Goal: Task Accomplishment & Management: Manage account settings

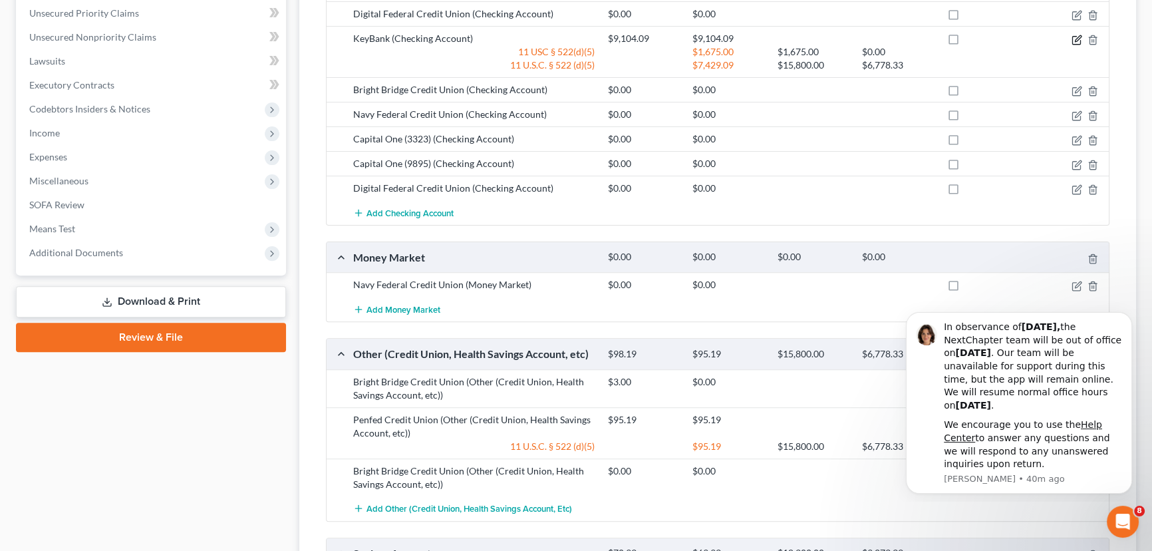
click at [1077, 35] on icon "button" at bounding box center [1077, 40] width 11 height 11
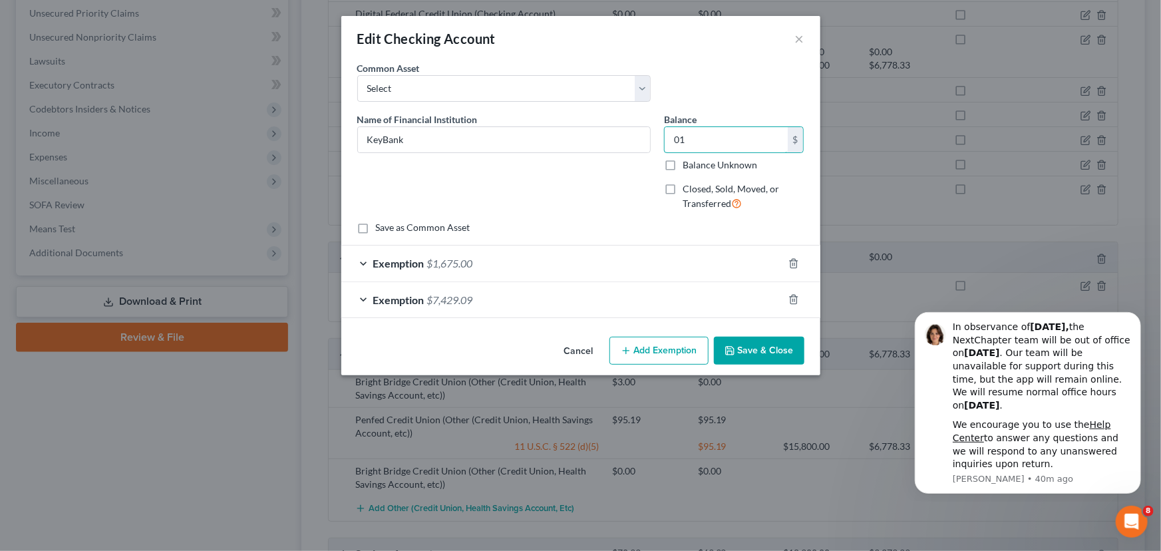
type input "0"
type input "12,328.98"
click at [763, 353] on button "Save & Close" at bounding box center [759, 351] width 90 height 28
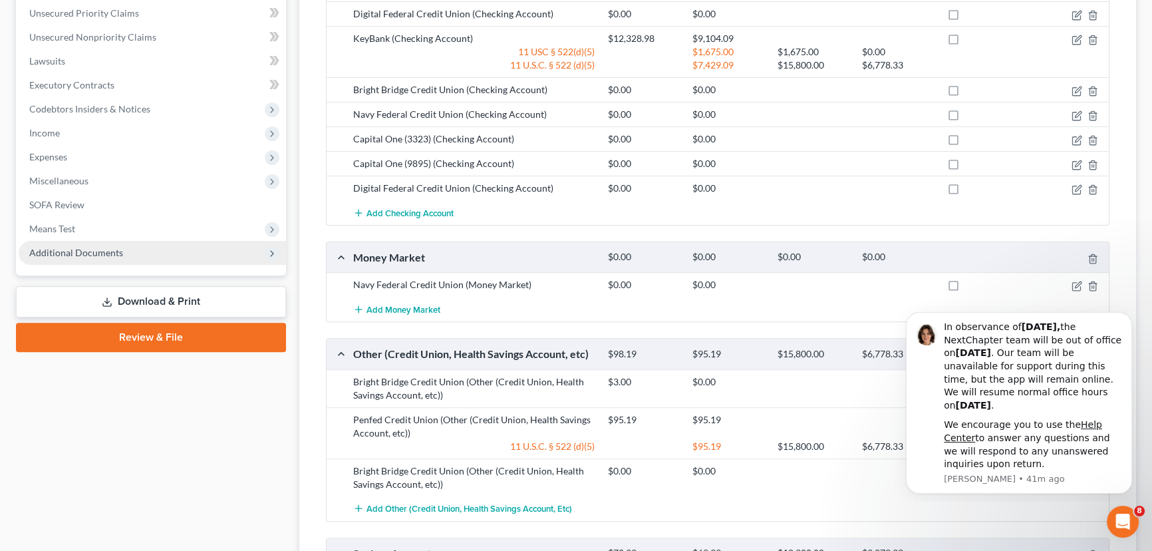
click at [86, 255] on span "Additional Documents" at bounding box center [76, 252] width 94 height 11
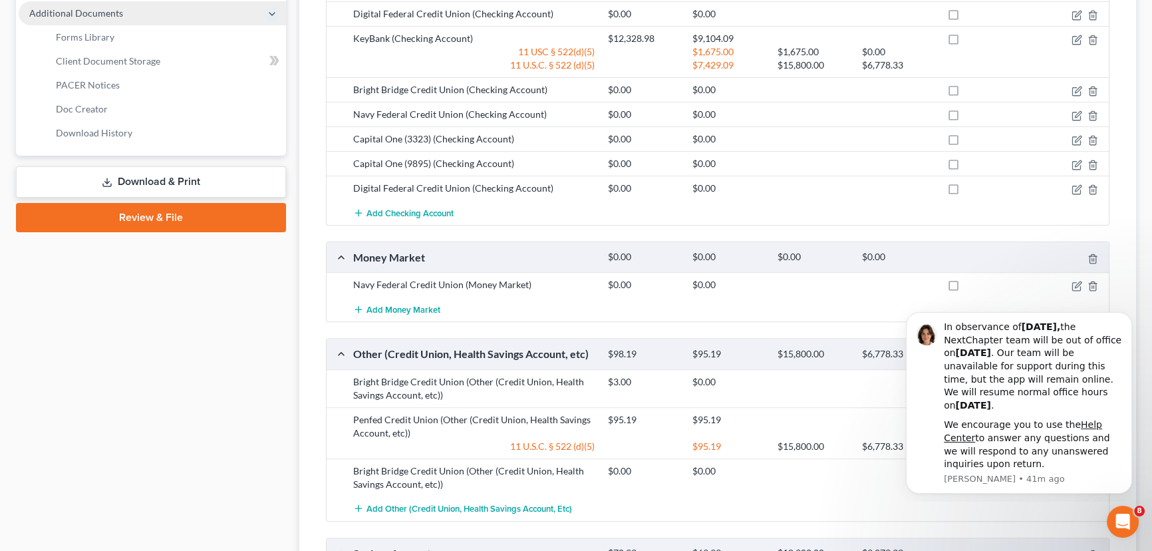
scroll to position [305, 0]
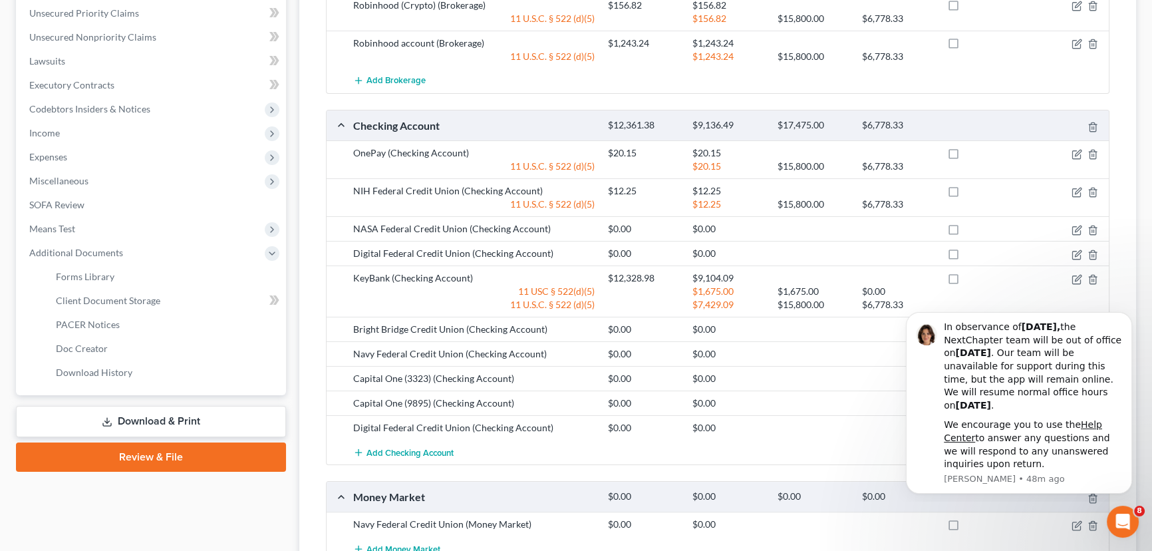
click at [124, 417] on link "Download & Print" at bounding box center [151, 421] width 270 height 31
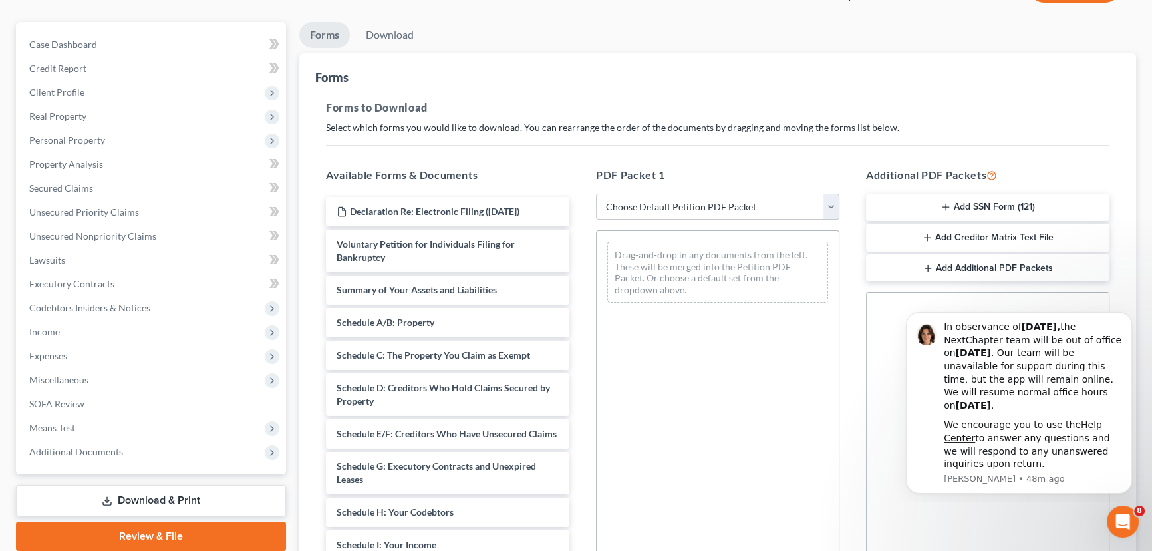
scroll to position [120, 0]
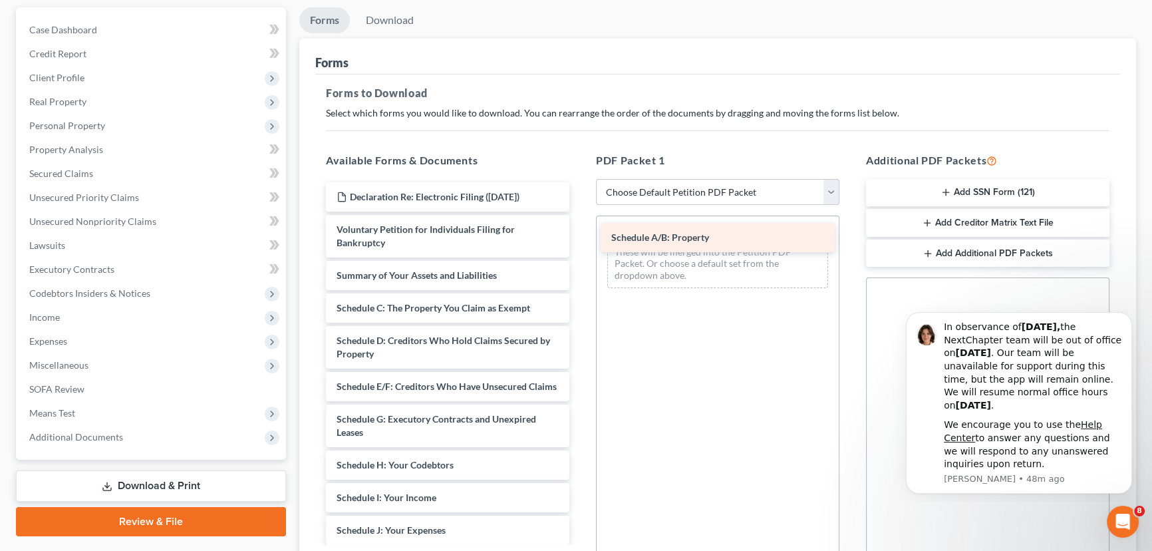
drag, startPoint x: 403, startPoint y: 303, endPoint x: 678, endPoint y: 235, distance: 283.2
click at [580, 235] on div "Schedule A/B: Property Declaration Re: Electronic Filing ([DATE]) Voluntary Pet…" at bounding box center [447, 536] width 265 height 709
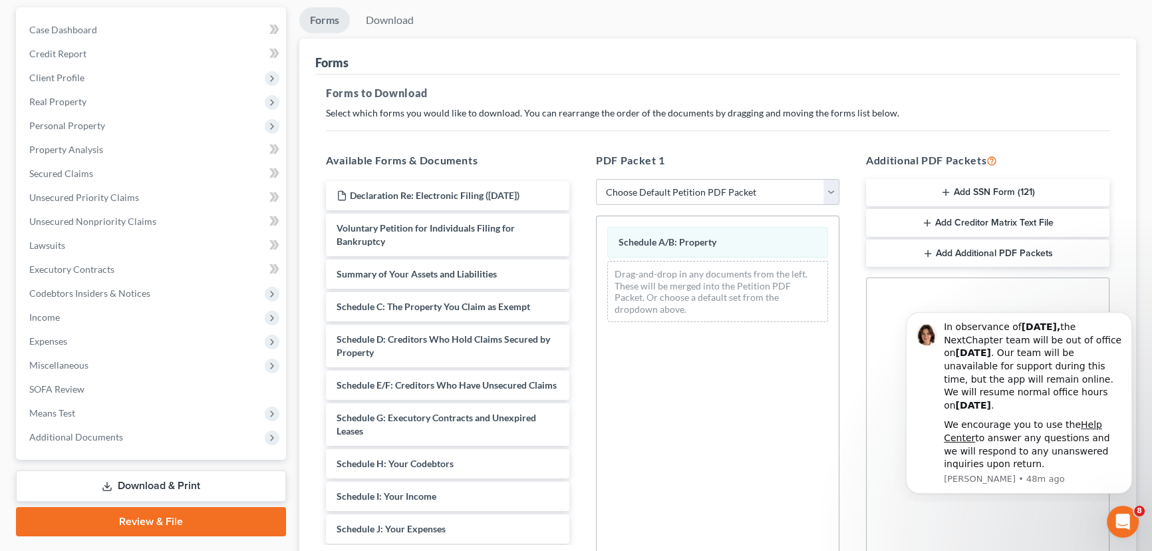
scroll to position [0, 0]
click at [828, 188] on select "Choose Default Petition PDF Packet Complete Bankruptcy Petition (all forms and …" at bounding box center [718, 192] width 244 height 27
select select "2"
click at [596, 179] on select "Choose Default Petition PDF Packet Complete Bankruptcy Petition (all forms and …" at bounding box center [718, 192] width 244 height 27
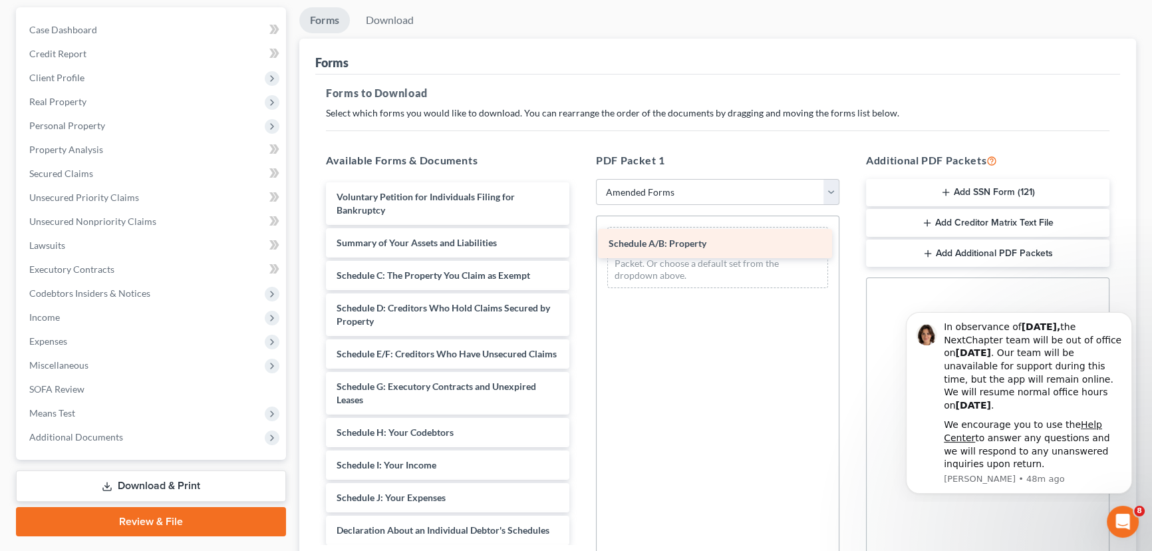
drag, startPoint x: 411, startPoint y: 274, endPoint x: 683, endPoint y: 244, distance: 273.8
click at [580, 244] on div "Schedule A/B: Property Voluntary Petition for Individuals Filing for Bankruptcy…" at bounding box center [447, 520] width 265 height 677
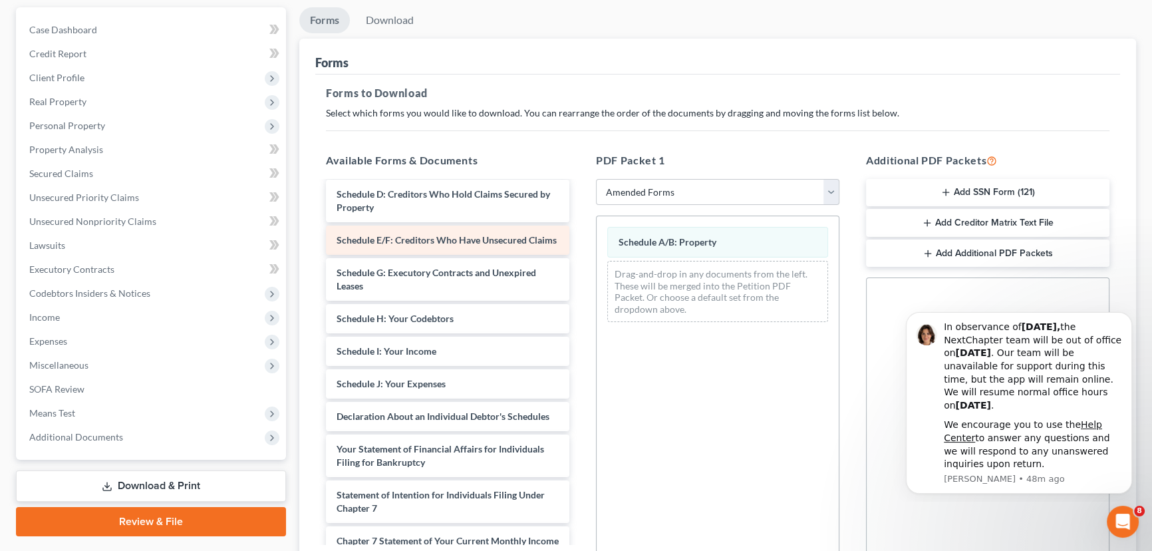
scroll to position [120, 0]
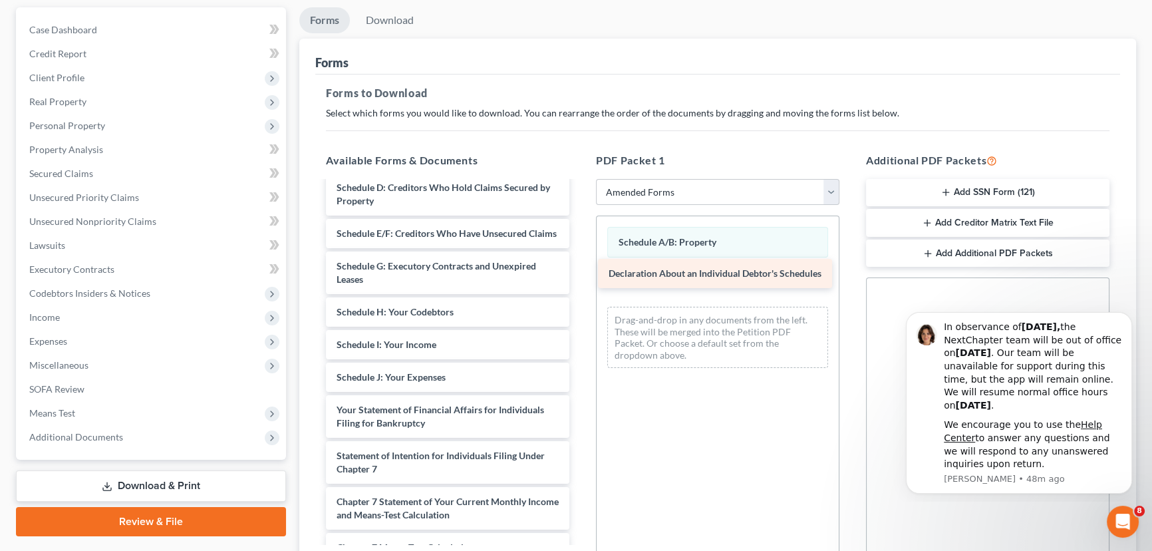
drag, startPoint x: 420, startPoint y: 429, endPoint x: 692, endPoint y: 282, distance: 309.3
click at [580, 282] on div "Declaration About an Individual Debtor's Schedules Voluntary Petition for Indiv…" at bounding box center [447, 384] width 265 height 644
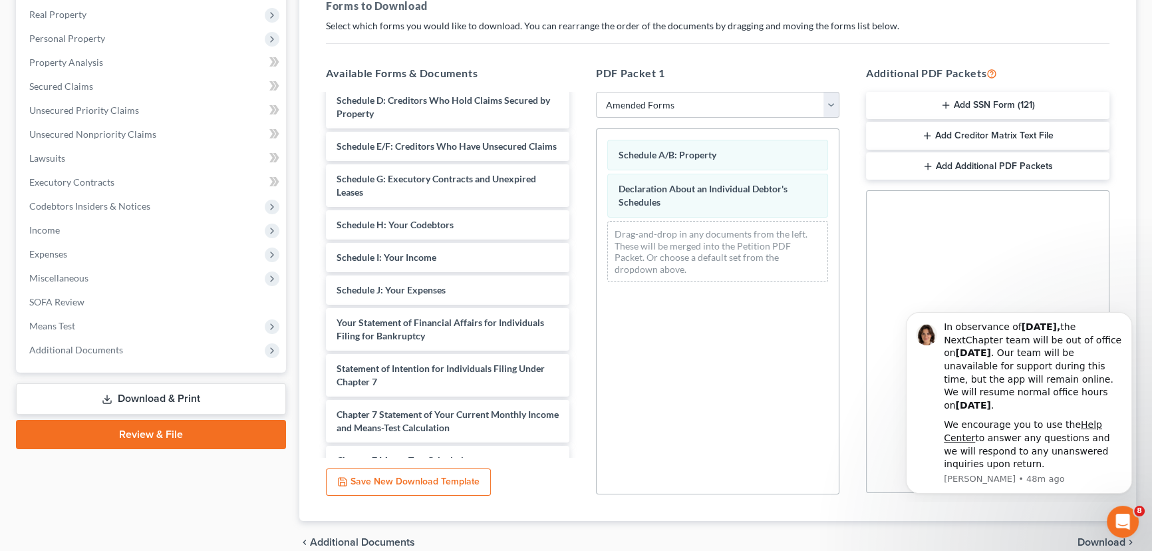
scroll to position [213, 0]
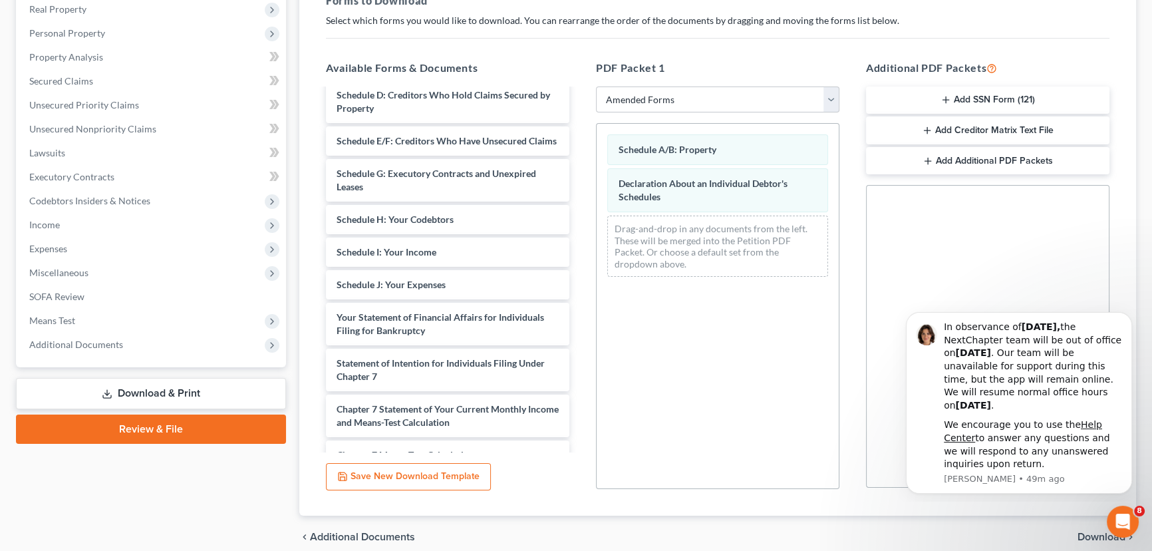
click at [1082, 532] on span "Download" at bounding box center [1102, 537] width 48 height 11
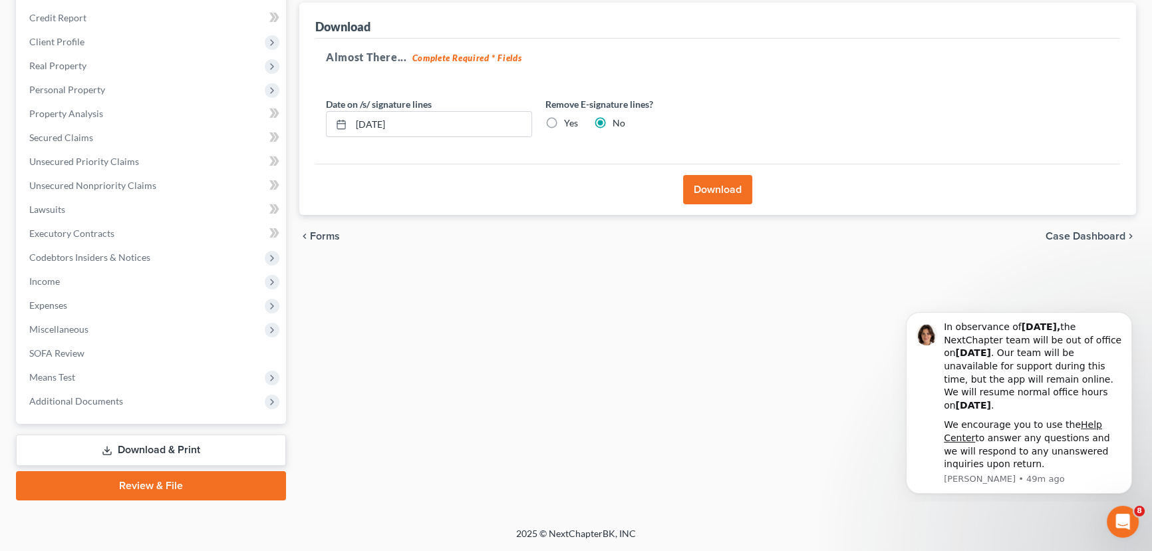
scroll to position [154, 0]
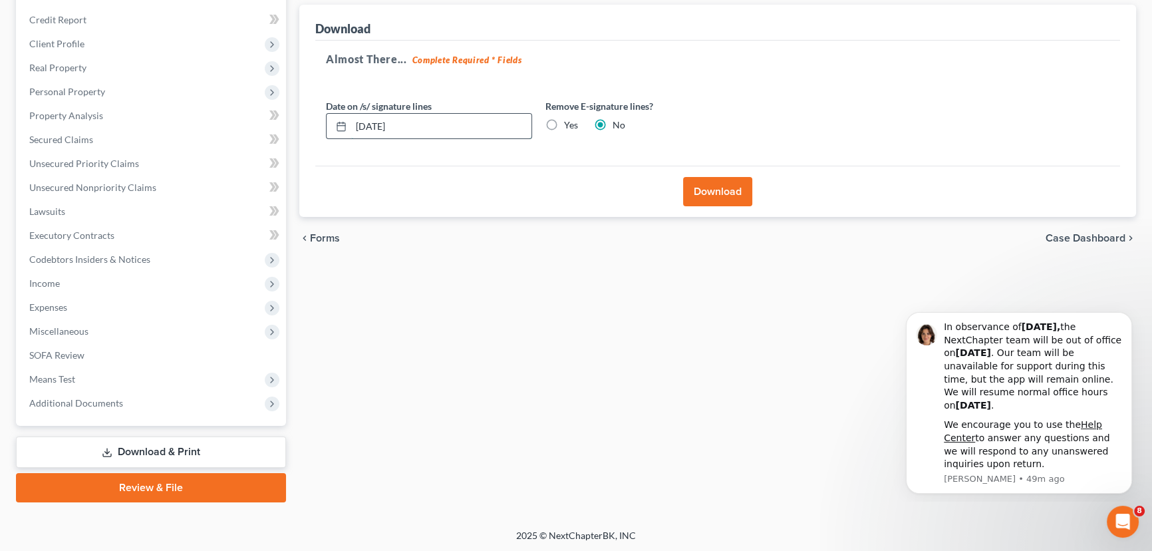
click at [379, 126] on input "[DATE]" at bounding box center [441, 126] width 180 height 25
type input "[DATE]"
click at [564, 122] on label "Yes" at bounding box center [571, 124] width 14 height 13
click at [570, 122] on input "Yes" at bounding box center [574, 122] width 9 height 9
radio input "true"
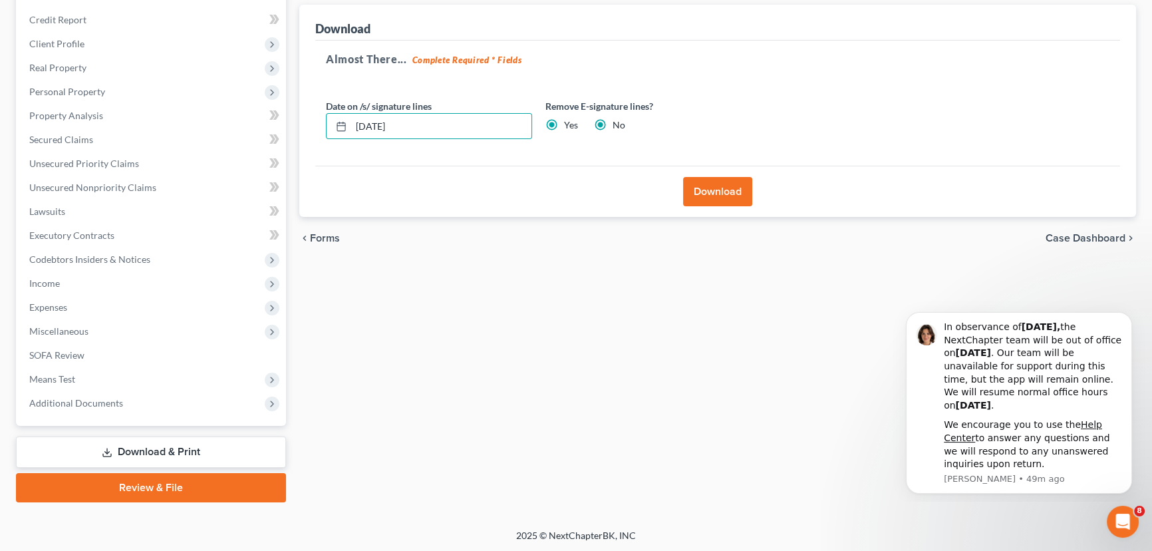
radio input "false"
click at [709, 186] on button "Download" at bounding box center [717, 191] width 69 height 29
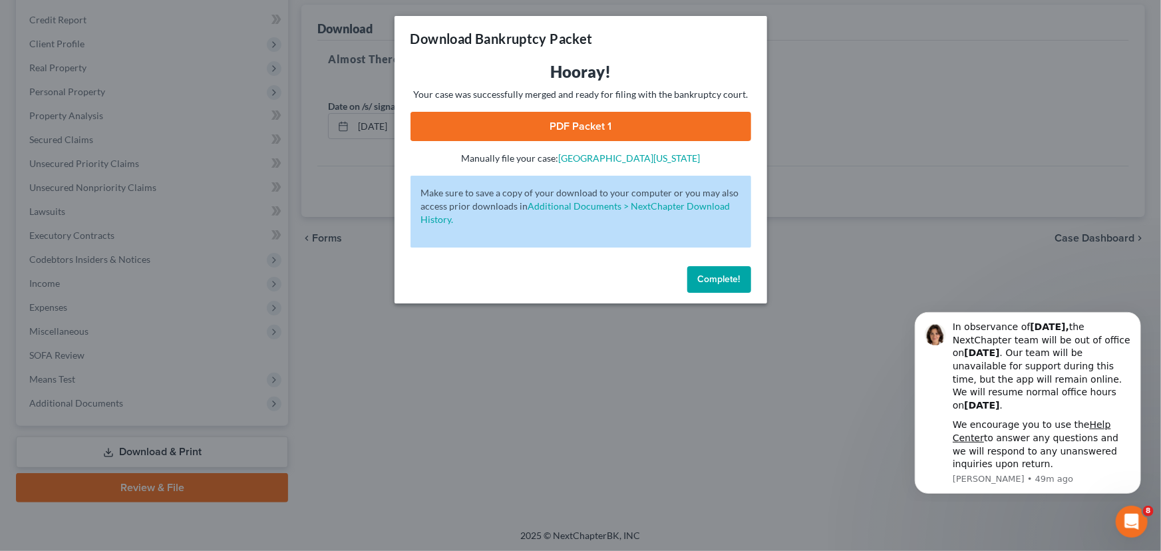
click at [566, 128] on link "PDF Packet 1" at bounding box center [581, 126] width 341 height 29
click at [734, 277] on span "Complete!" at bounding box center [719, 278] width 43 height 11
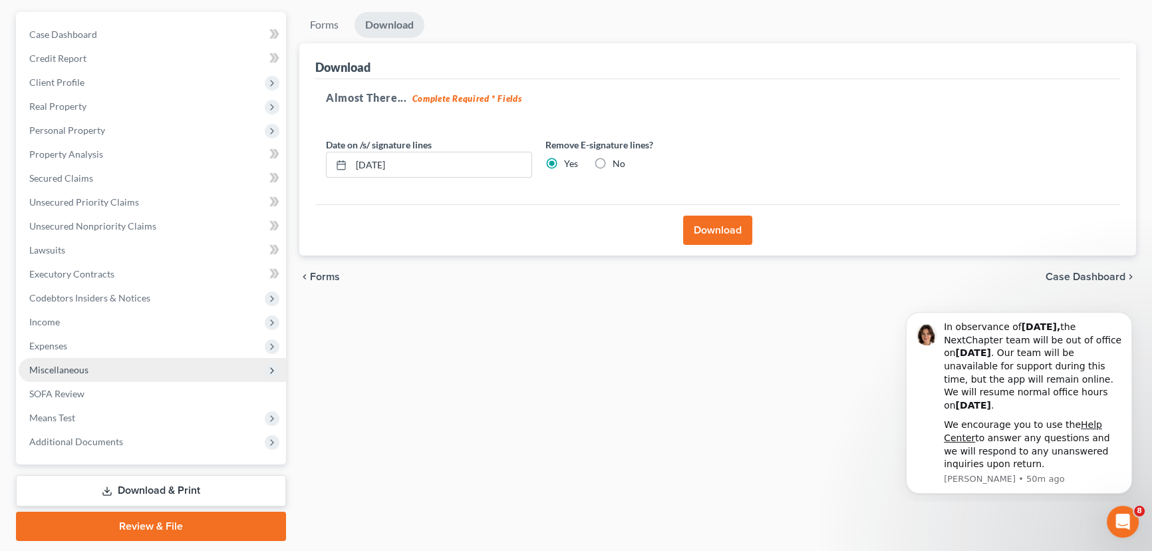
scroll to position [94, 0]
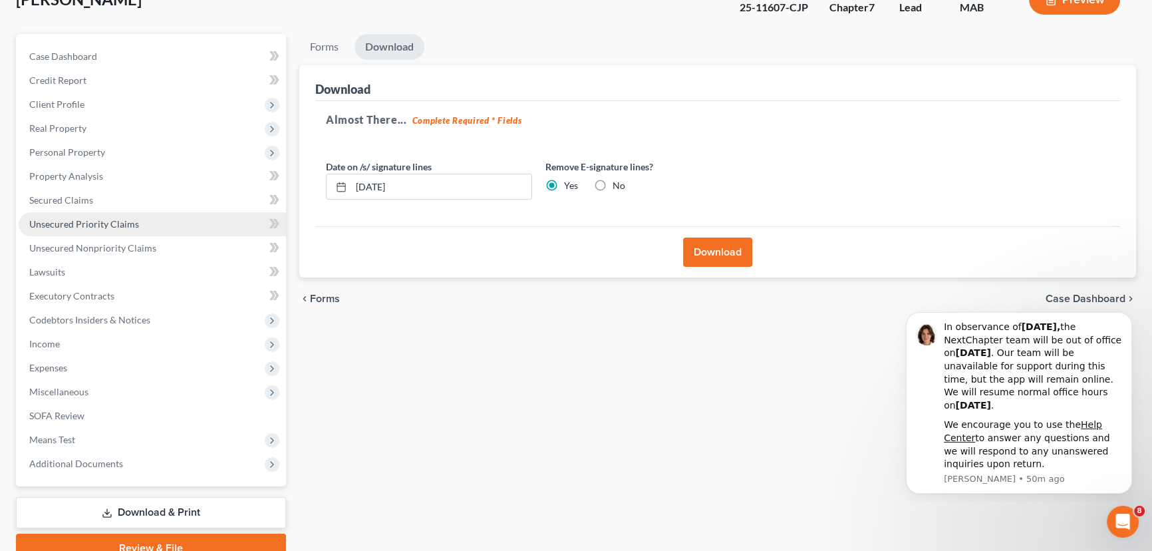
click at [90, 224] on span "Unsecured Priority Claims" at bounding box center [84, 223] width 110 height 11
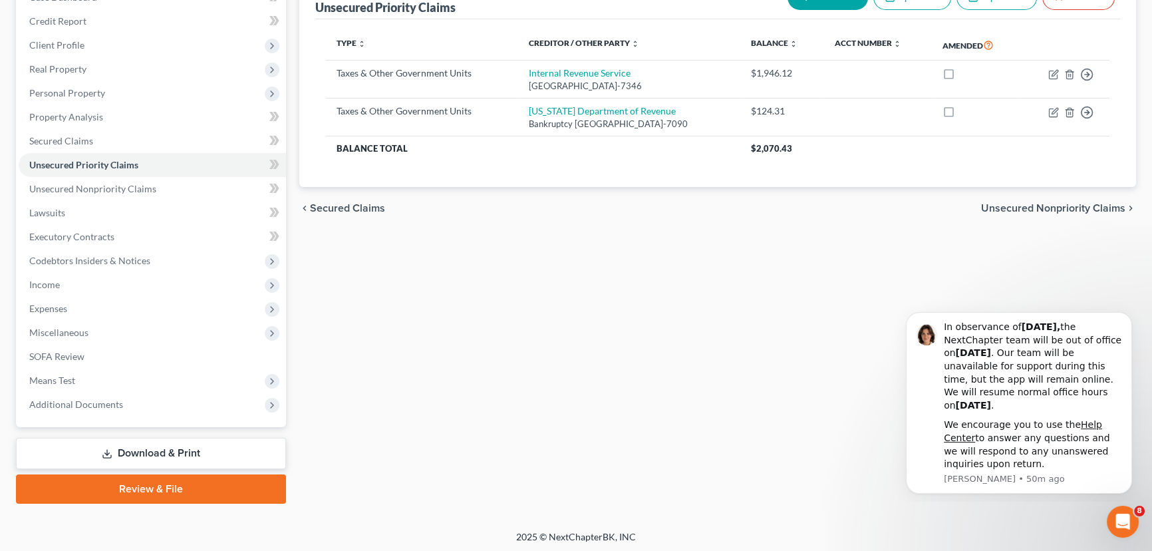
scroll to position [154, 0]
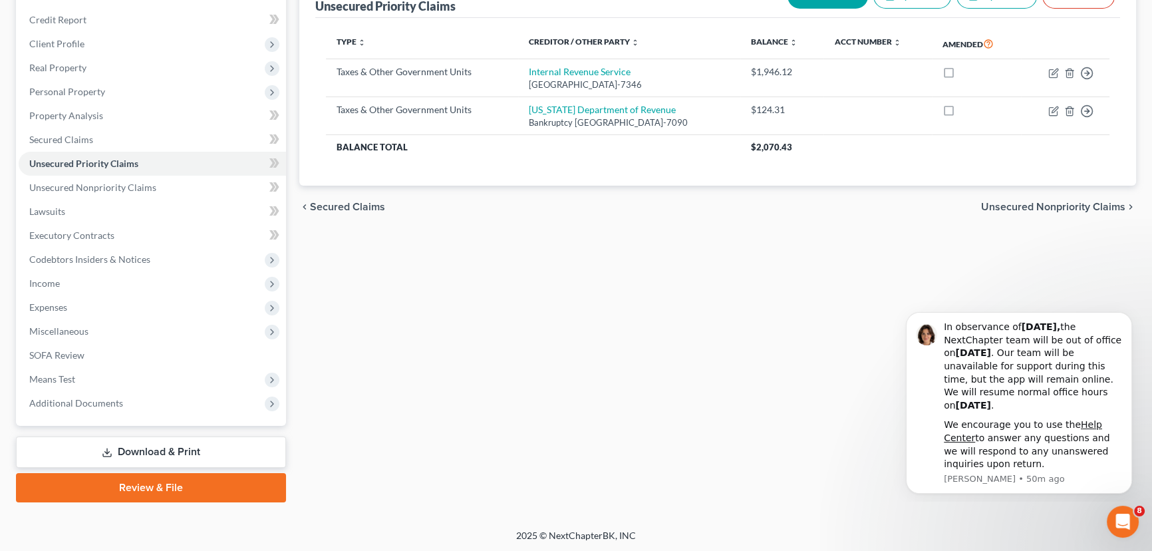
click at [105, 451] on icon at bounding box center [107, 452] width 11 height 11
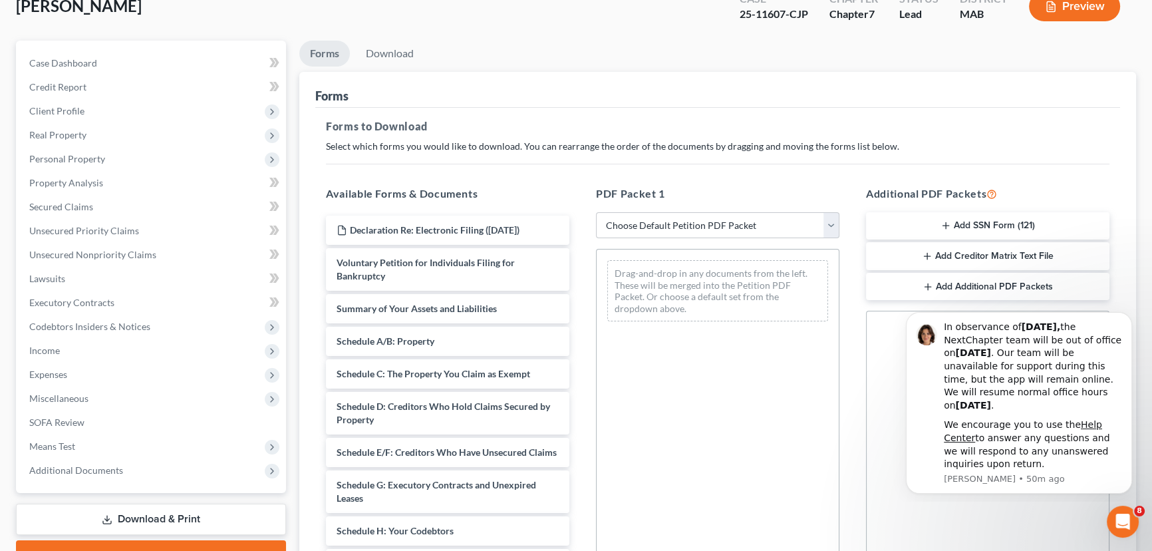
scroll to position [120, 0]
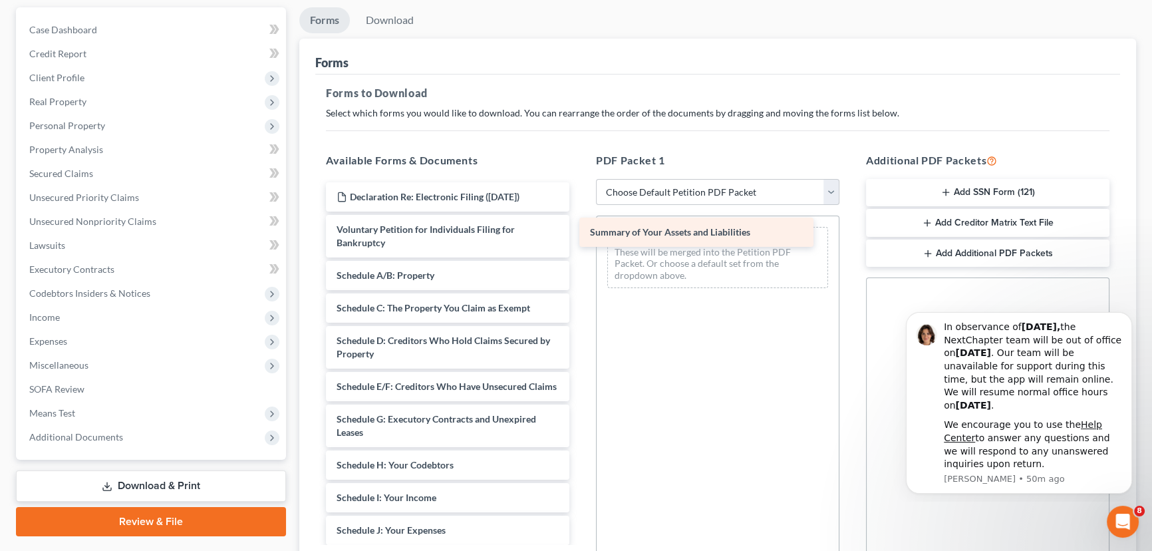
drag, startPoint x: 435, startPoint y: 275, endPoint x: 689, endPoint y: 234, distance: 256.8
click at [580, 234] on div "Summary of Your Assets and Liabilities Declaration Re: Electronic Filing ([DATE…" at bounding box center [447, 536] width 265 height 709
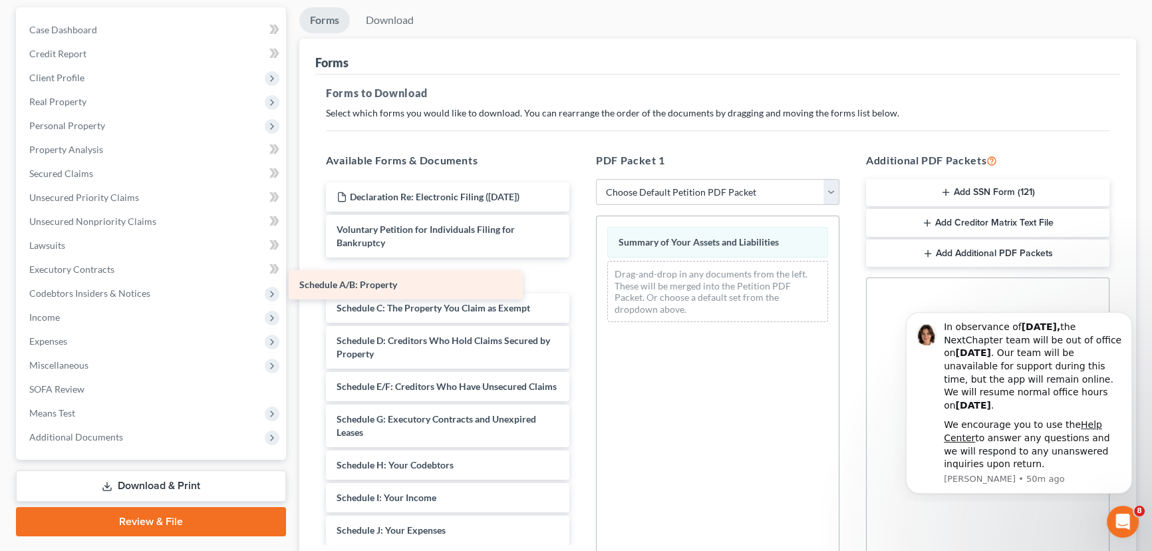
drag, startPoint x: 430, startPoint y: 271, endPoint x: 399, endPoint y: 275, distance: 31.4
click at [399, 275] on div "Schedule A/B: Property Declaration Re: Electronic Filing ([DATE]) Voluntary Pet…" at bounding box center [447, 536] width 265 height 709
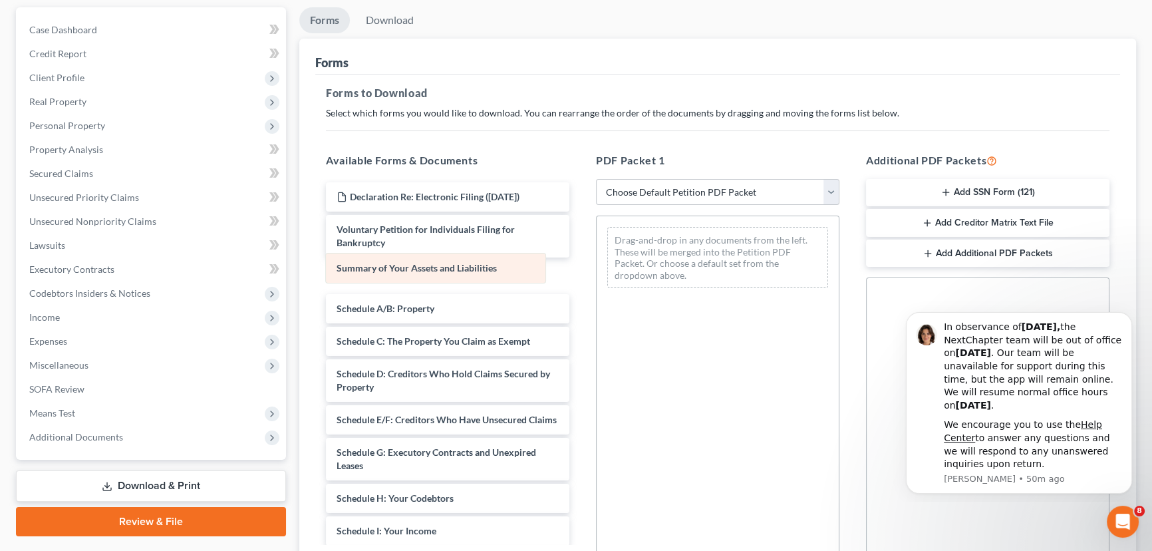
drag, startPoint x: 658, startPoint y: 230, endPoint x: 376, endPoint y: 257, distance: 283.4
click at [597, 257] on div "Summary of Your Assets and Liabilities Summary of Your Assets and Liabilities D…" at bounding box center [718, 257] width 242 height 83
click at [720, 192] on select "Choose Default Petition PDF Packet Complete Bankruptcy Petition (all forms and …" at bounding box center [718, 192] width 244 height 27
select select "2"
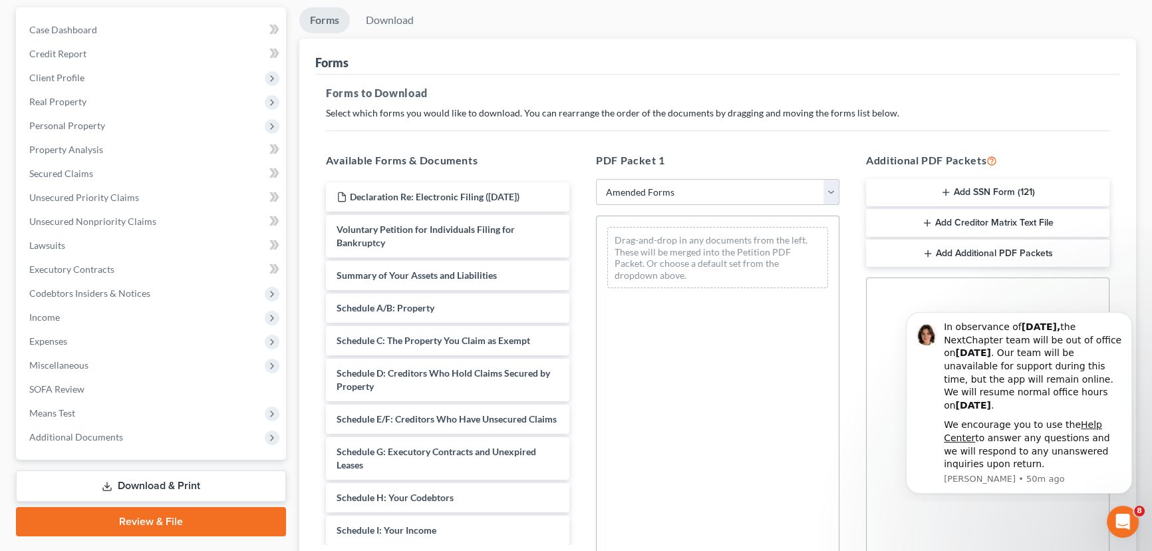
click at [596, 179] on select "Choose Default Petition PDF Packet Complete Bankruptcy Petition (all forms and …" at bounding box center [718, 192] width 244 height 27
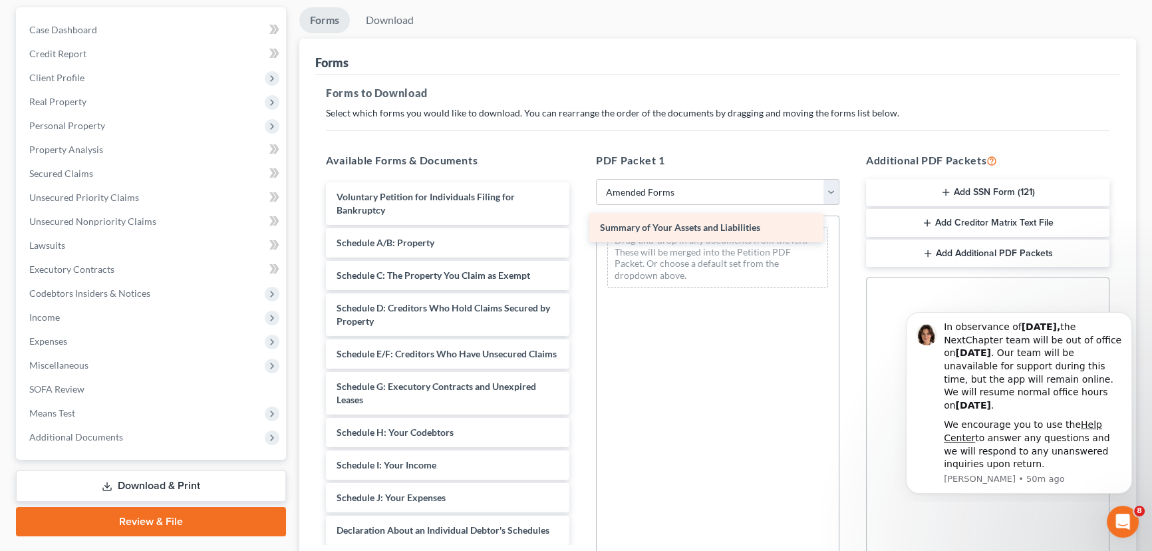
drag, startPoint x: 415, startPoint y: 236, endPoint x: 675, endPoint y: 223, distance: 260.5
click at [580, 223] on div "Summary of Your Assets and Liabilities Voluntary Petition for Individuals Filin…" at bounding box center [447, 520] width 265 height 677
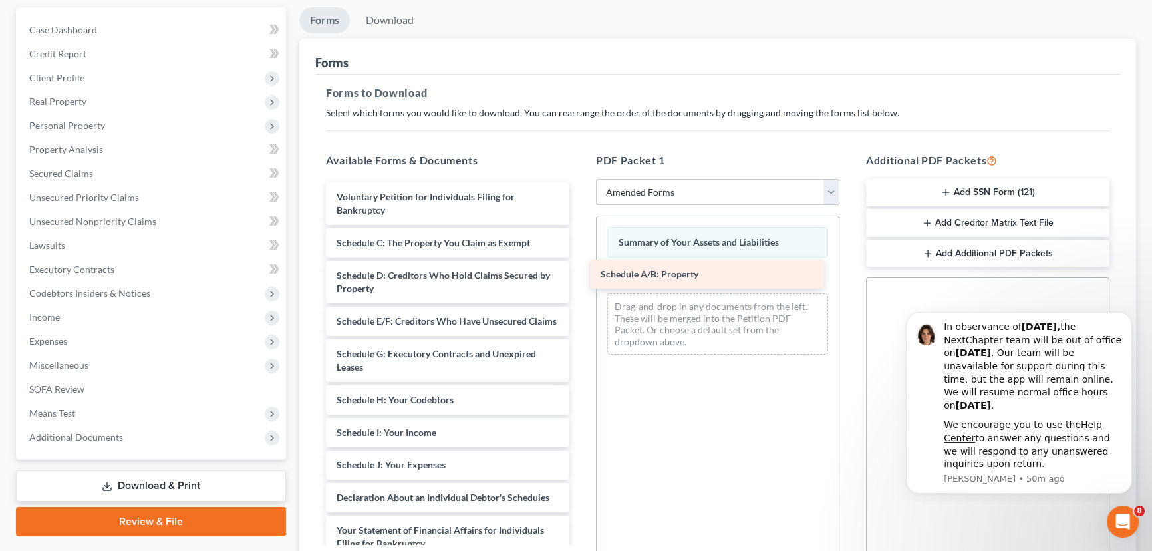
drag, startPoint x: 407, startPoint y: 240, endPoint x: 671, endPoint y: 271, distance: 266.1
click at [580, 271] on div "Schedule A/B: Property Voluntary Petition for Individuals Filing for Bankruptcy…" at bounding box center [447, 504] width 265 height 644
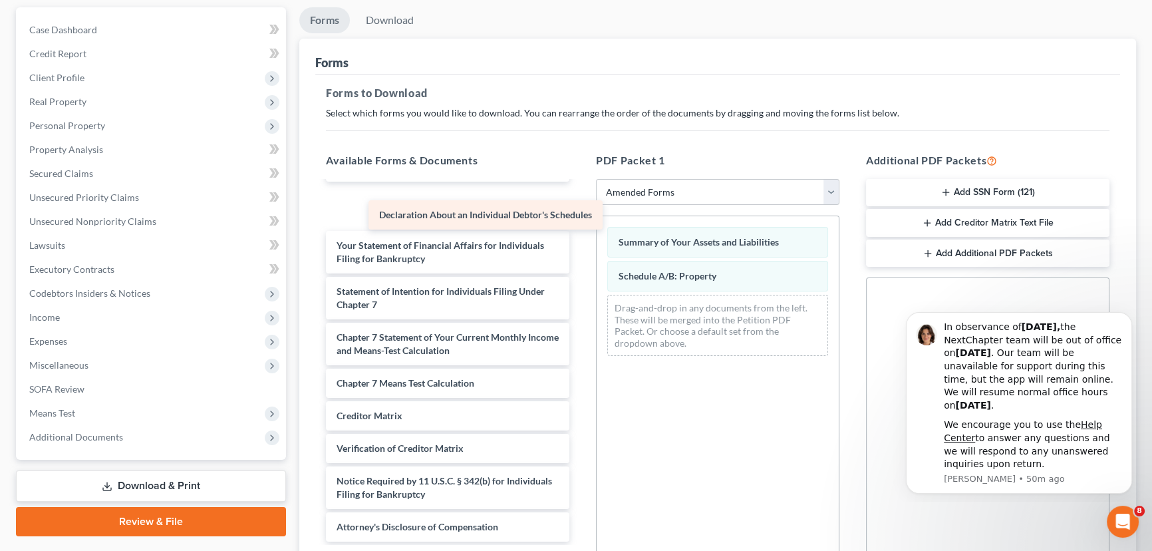
scroll to position [265, 0]
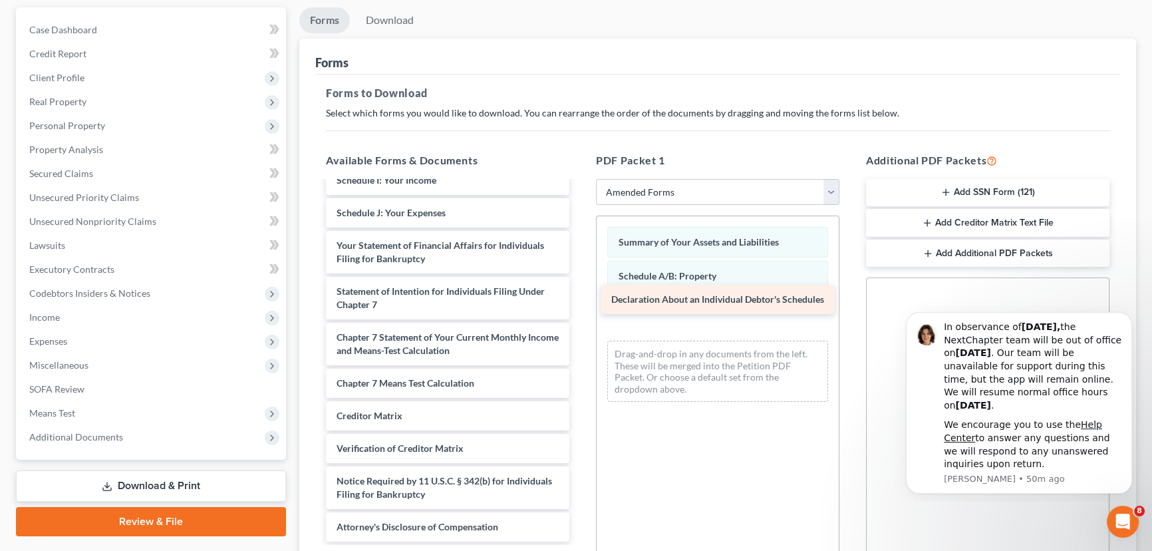
drag, startPoint x: 404, startPoint y: 194, endPoint x: 678, endPoint y: 295, distance: 292.2
click at [580, 295] on div "Declaration About an Individual Debtor's Schedules Voluntary Petition for Indiv…" at bounding box center [447, 235] width 265 height 611
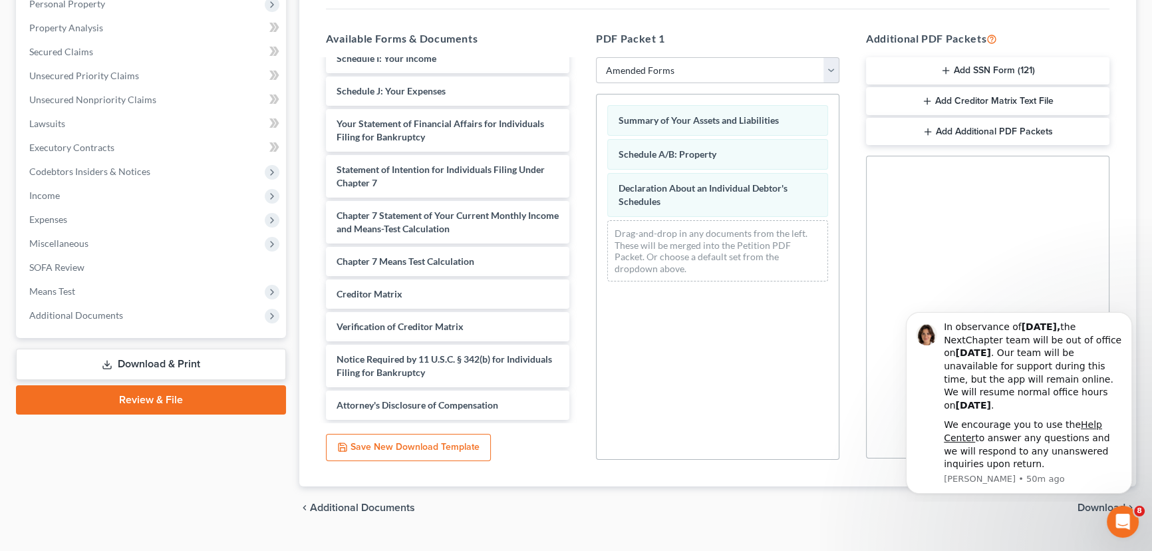
scroll to position [269, 0]
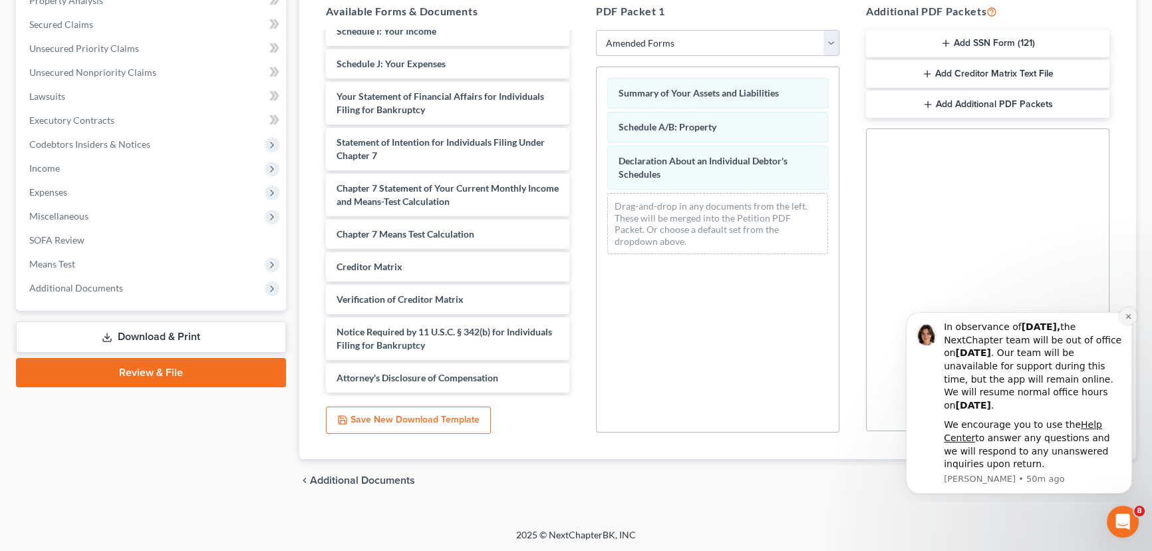
click at [1127, 313] on icon "Dismiss notification" at bounding box center [1128, 316] width 7 height 7
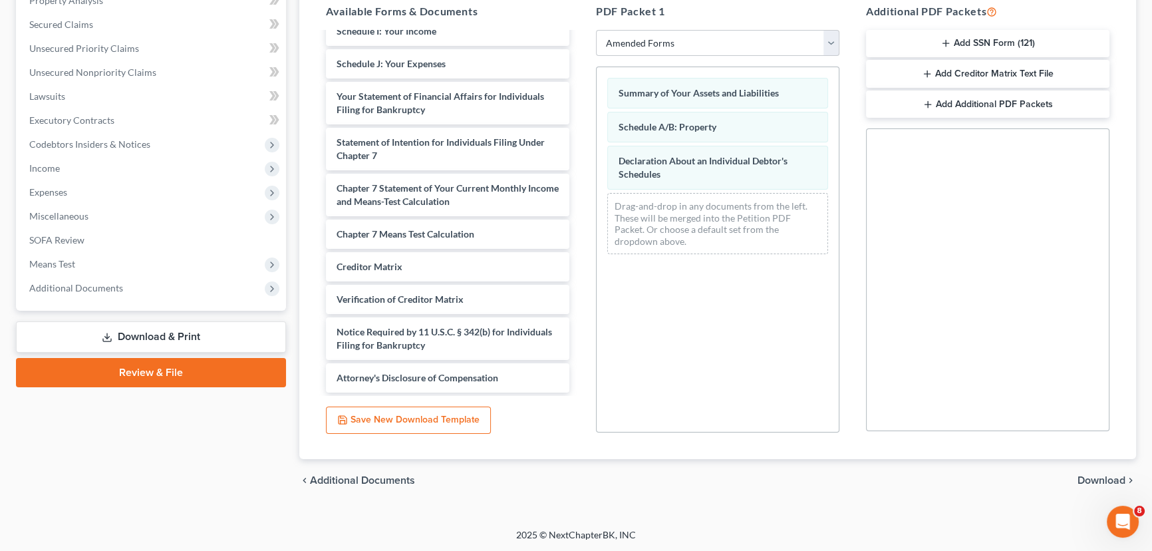
click at [1101, 475] on span "Download" at bounding box center [1102, 480] width 48 height 11
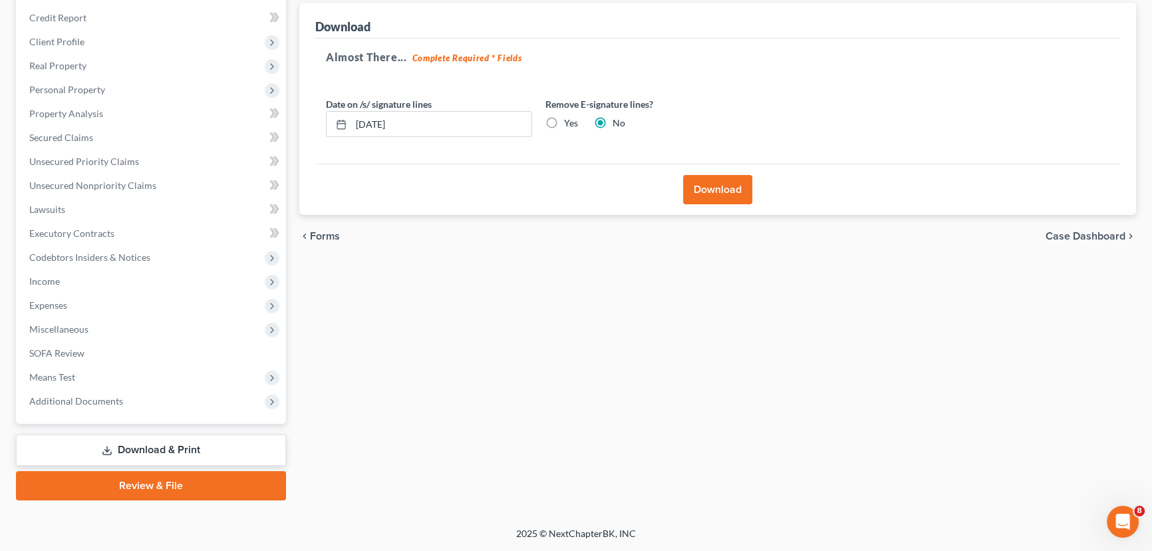
scroll to position [154, 0]
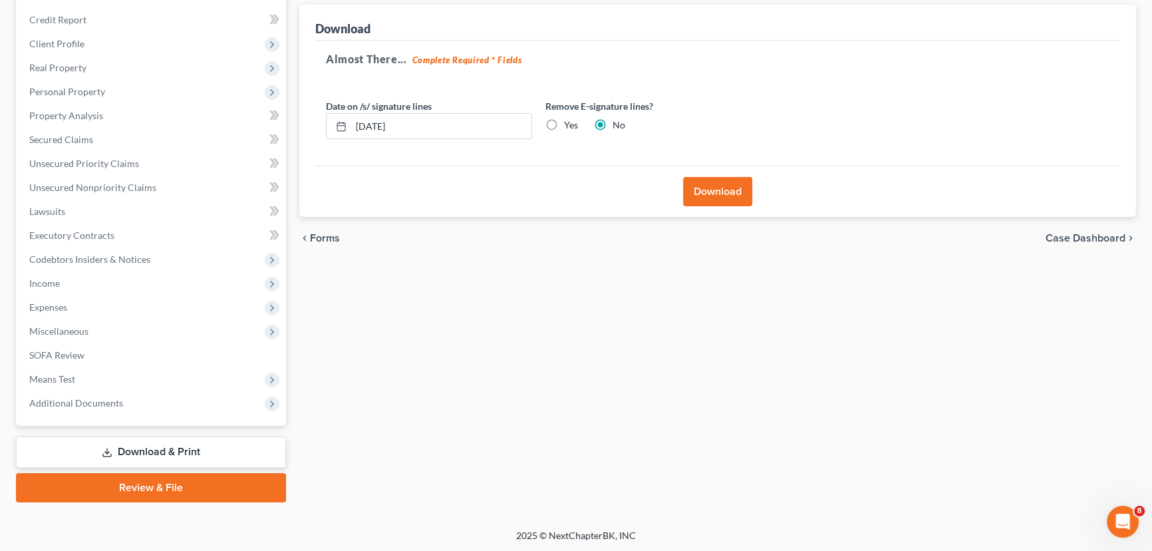
click at [564, 124] on label "Yes" at bounding box center [571, 124] width 14 height 13
click at [570, 124] on input "Yes" at bounding box center [574, 122] width 9 height 9
radio input "true"
radio input "false"
drag, startPoint x: 719, startPoint y: 188, endPoint x: 371, endPoint y: 212, distance: 348.8
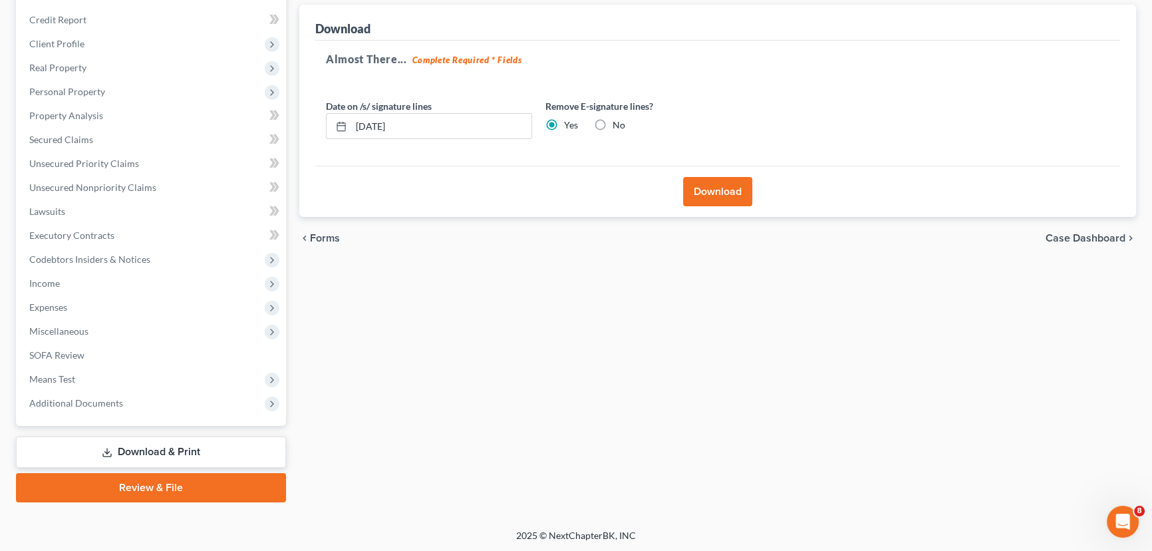
click at [596, 312] on div "Forms Download Forms Forms to Download Select which forms you would like to dow…" at bounding box center [718, 237] width 850 height 529
click at [376, 126] on input "[DATE]" at bounding box center [441, 126] width 180 height 25
type input "[DATE]"
click at [717, 193] on button "Download" at bounding box center [717, 191] width 69 height 29
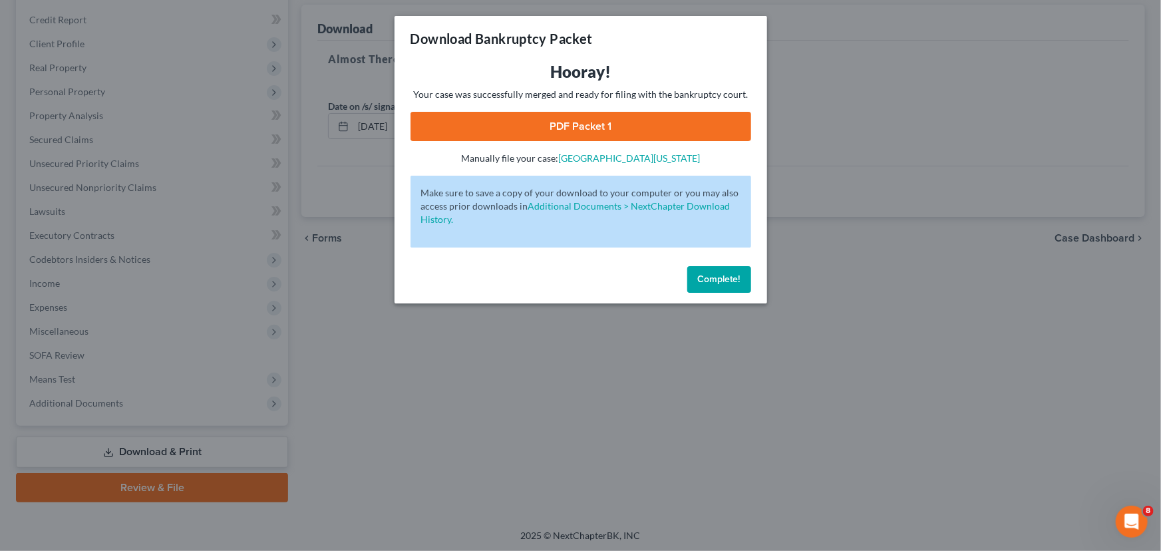
click at [592, 121] on link "PDF Packet 1" at bounding box center [581, 126] width 341 height 29
click at [719, 276] on span "Complete!" at bounding box center [719, 278] width 43 height 11
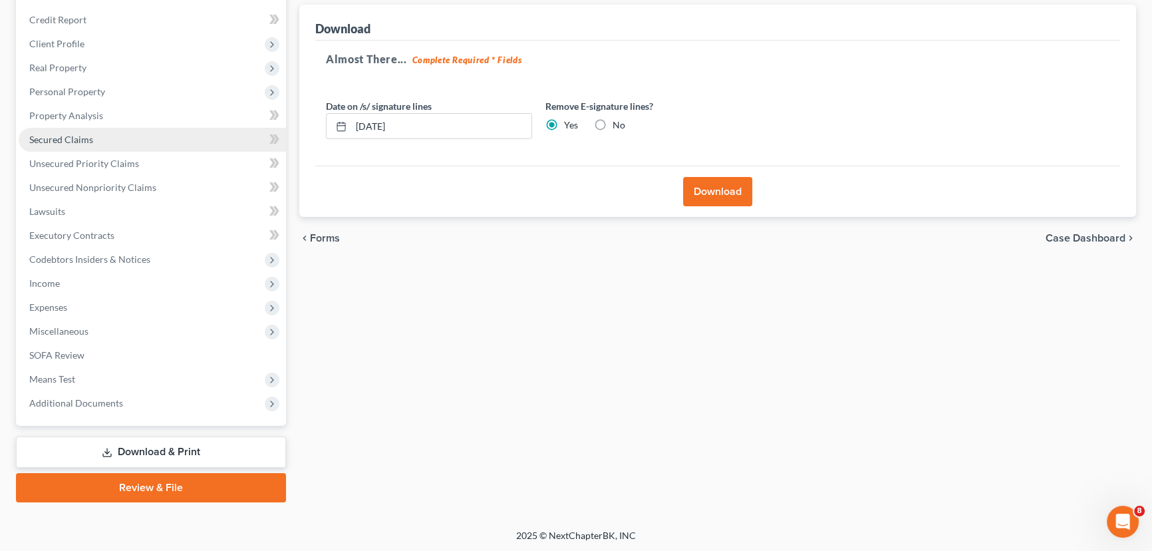
click at [130, 138] on link "Secured Claims" at bounding box center [152, 140] width 267 height 24
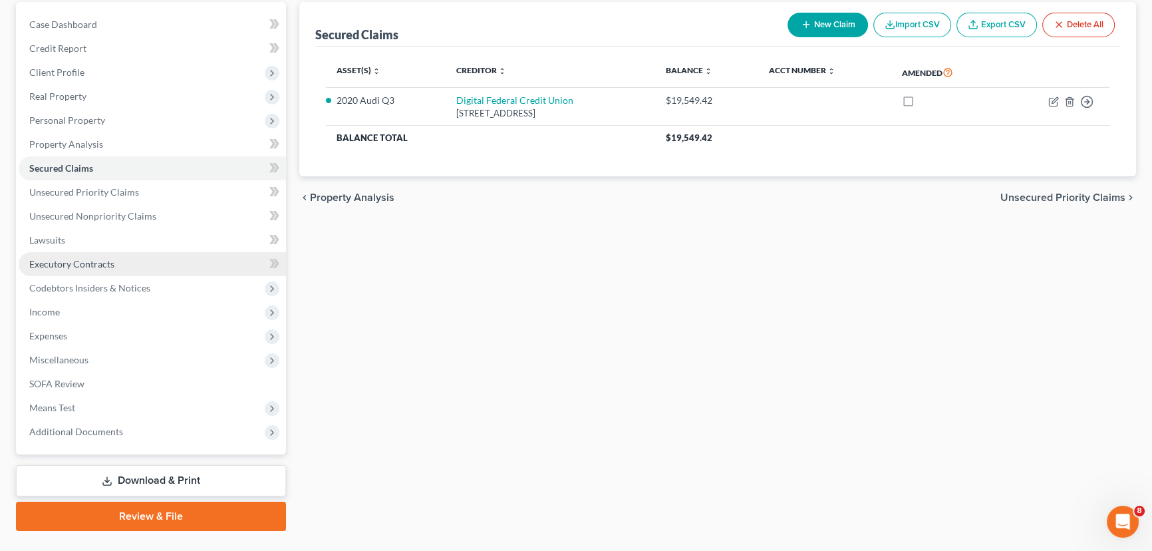
scroll to position [154, 0]
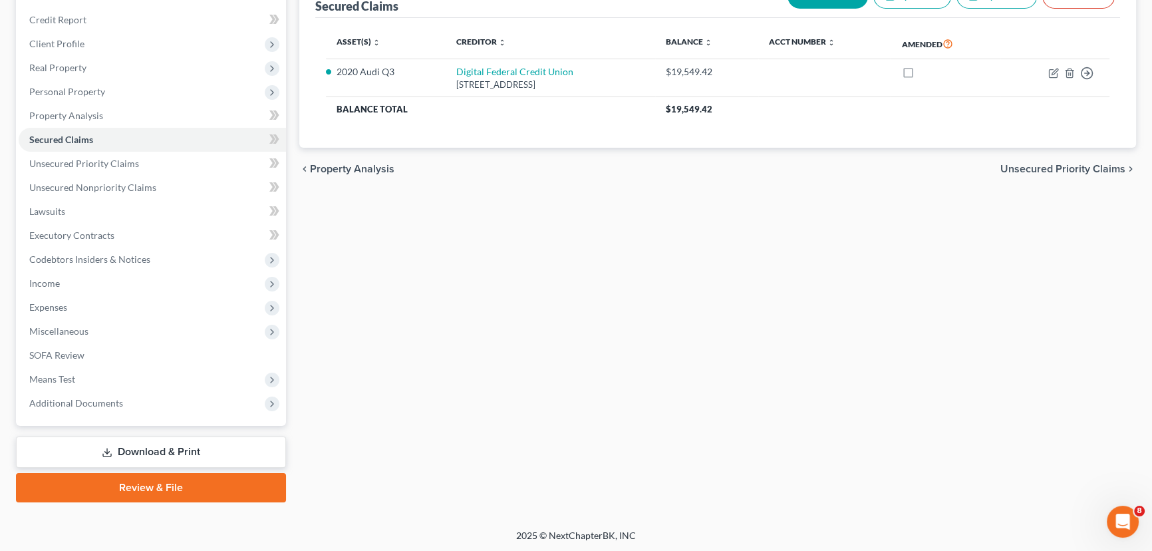
click at [126, 452] on link "Download & Print" at bounding box center [151, 451] width 270 height 31
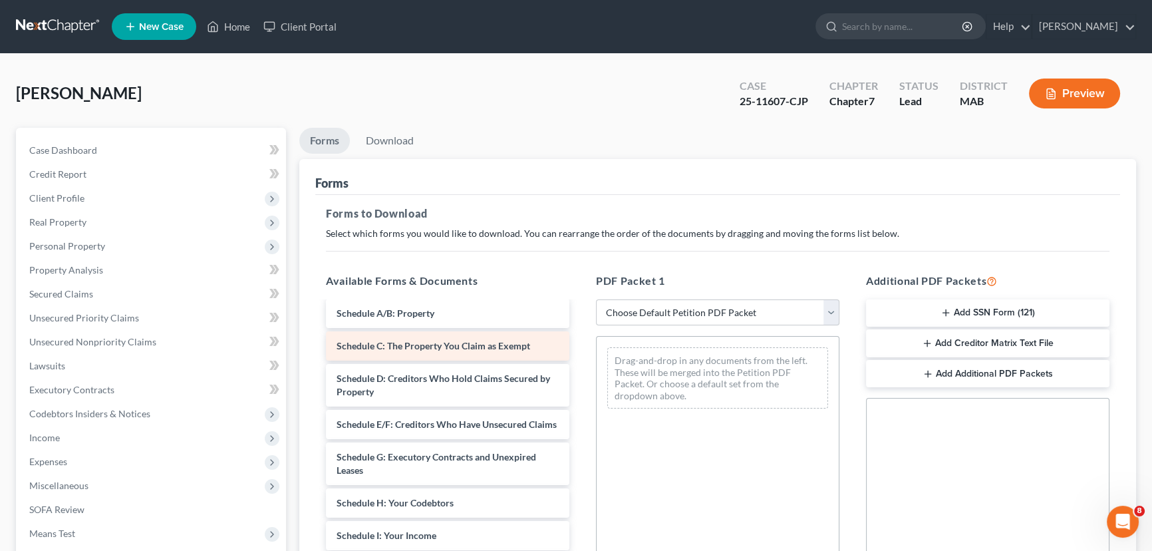
scroll to position [120, 0]
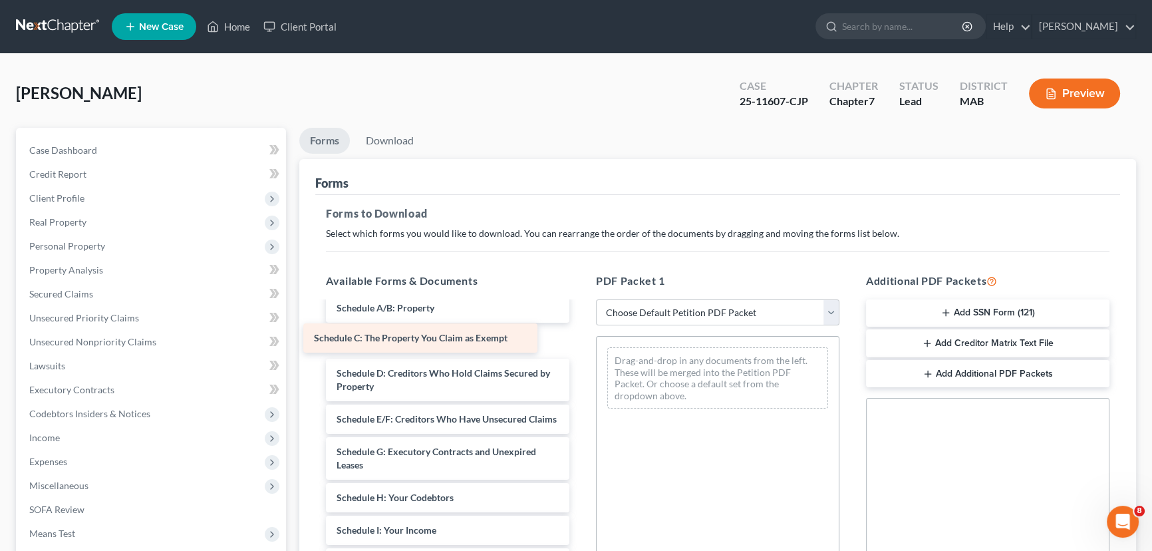
drag, startPoint x: 389, startPoint y: 340, endPoint x: 385, endPoint y: 333, distance: 7.4
click at [385, 333] on div "Schedule C: The Property You Claim as Exempt Declaration Re: Electronic Filing …" at bounding box center [447, 553] width 265 height 742
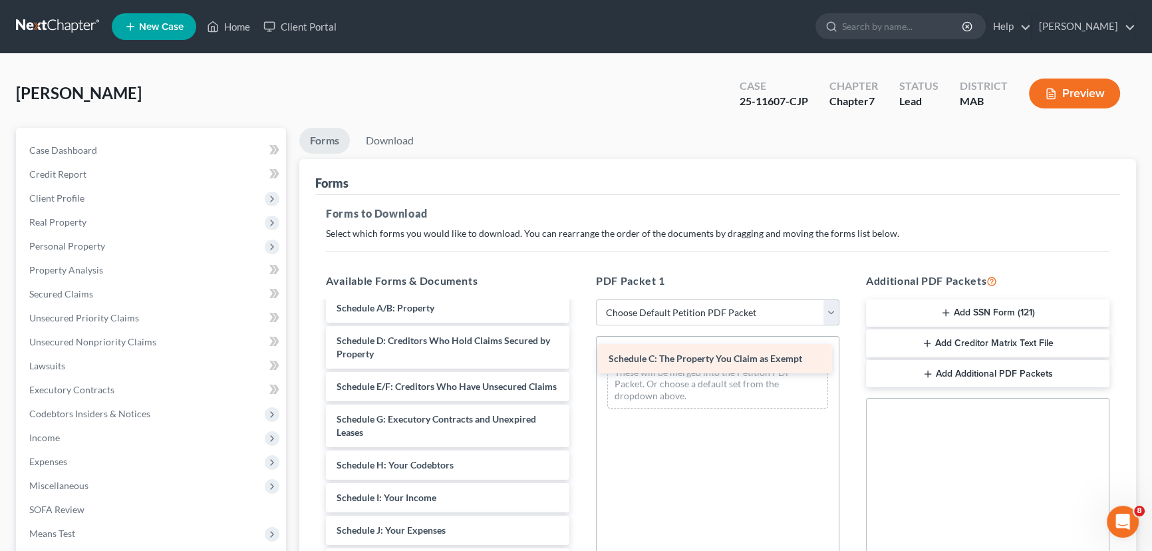
drag, startPoint x: 432, startPoint y: 340, endPoint x: 705, endPoint y: 360, distance: 272.9
click at [580, 360] on div "Schedule C: The Property You Claim as Exempt Declaration Re: Electronic Filing …" at bounding box center [447, 536] width 265 height 709
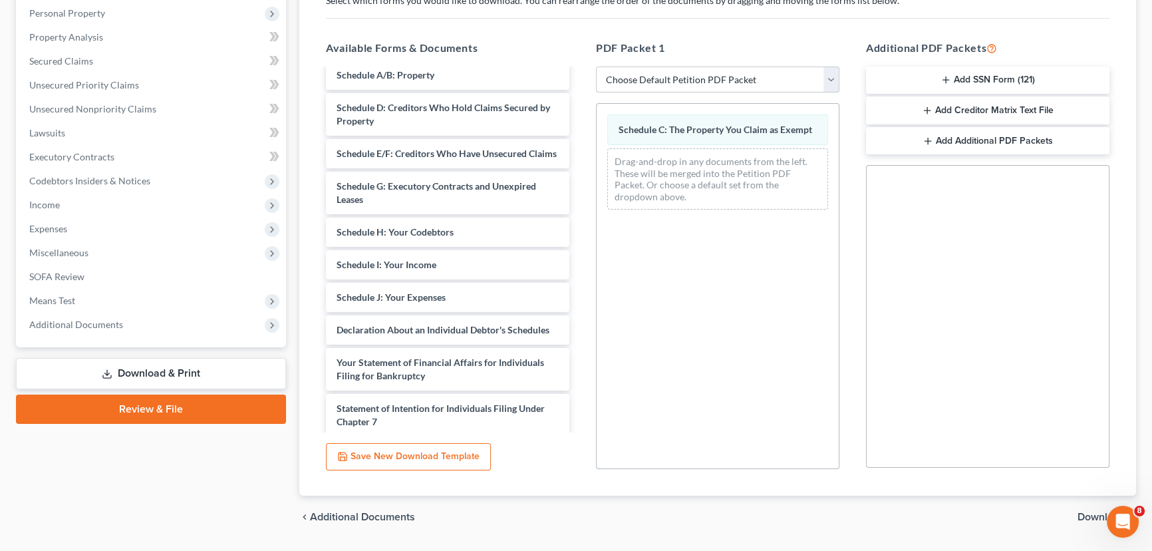
scroll to position [269, 0]
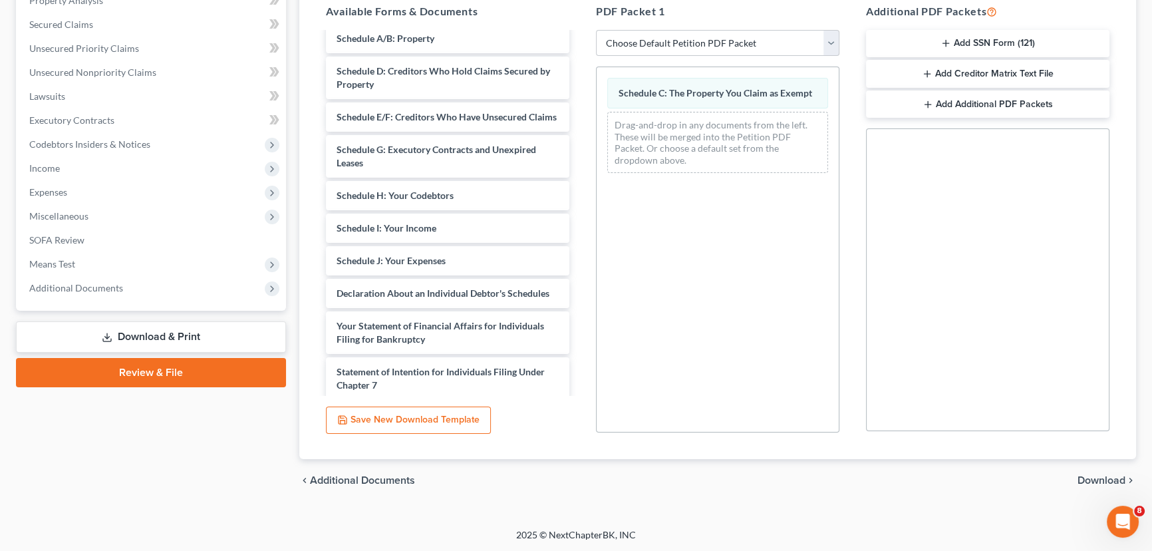
click at [1092, 475] on span "Download" at bounding box center [1102, 480] width 48 height 11
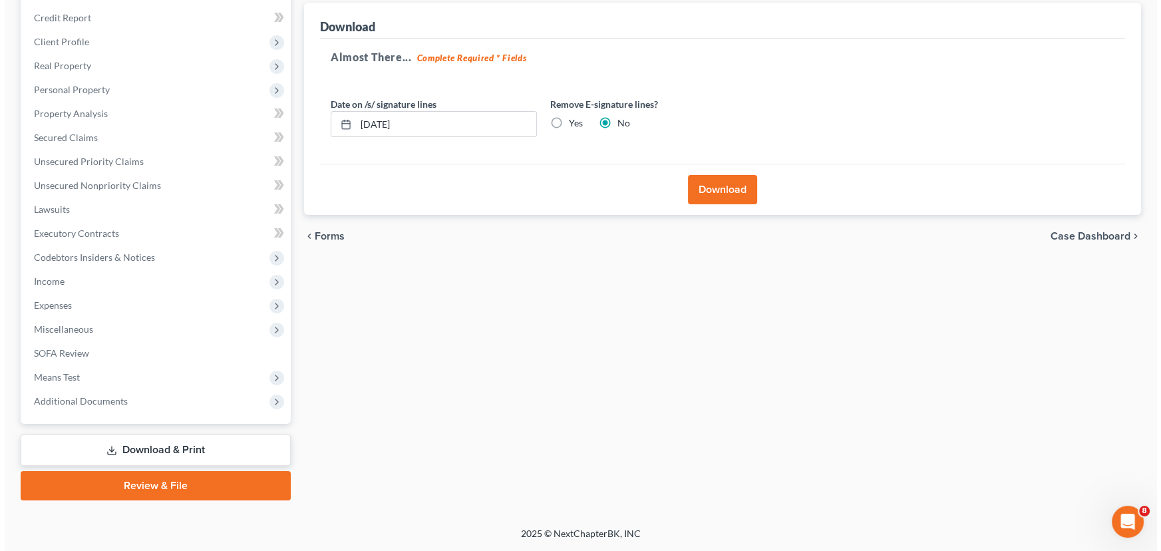
scroll to position [154, 0]
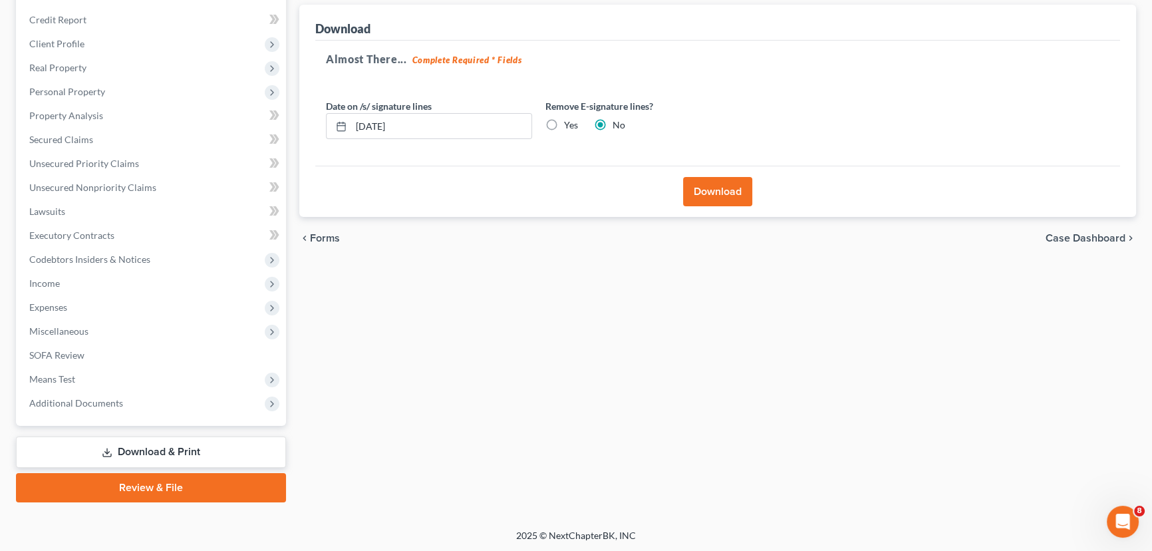
click at [715, 186] on button "Download" at bounding box center [717, 191] width 69 height 29
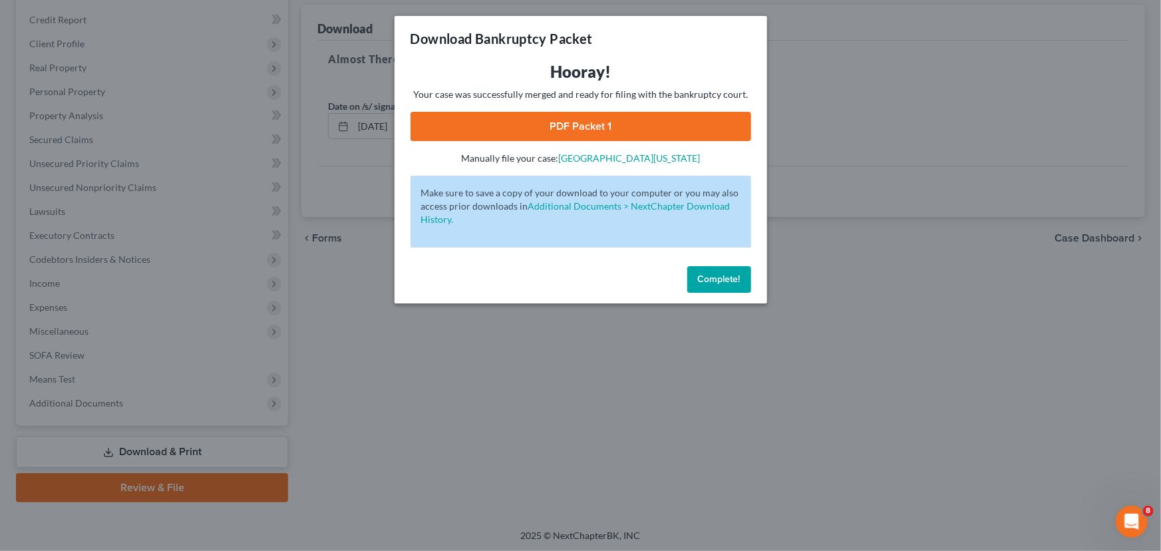
click at [578, 123] on link "PDF Packet 1" at bounding box center [581, 126] width 341 height 29
